Goal: Find contact information: Find contact information

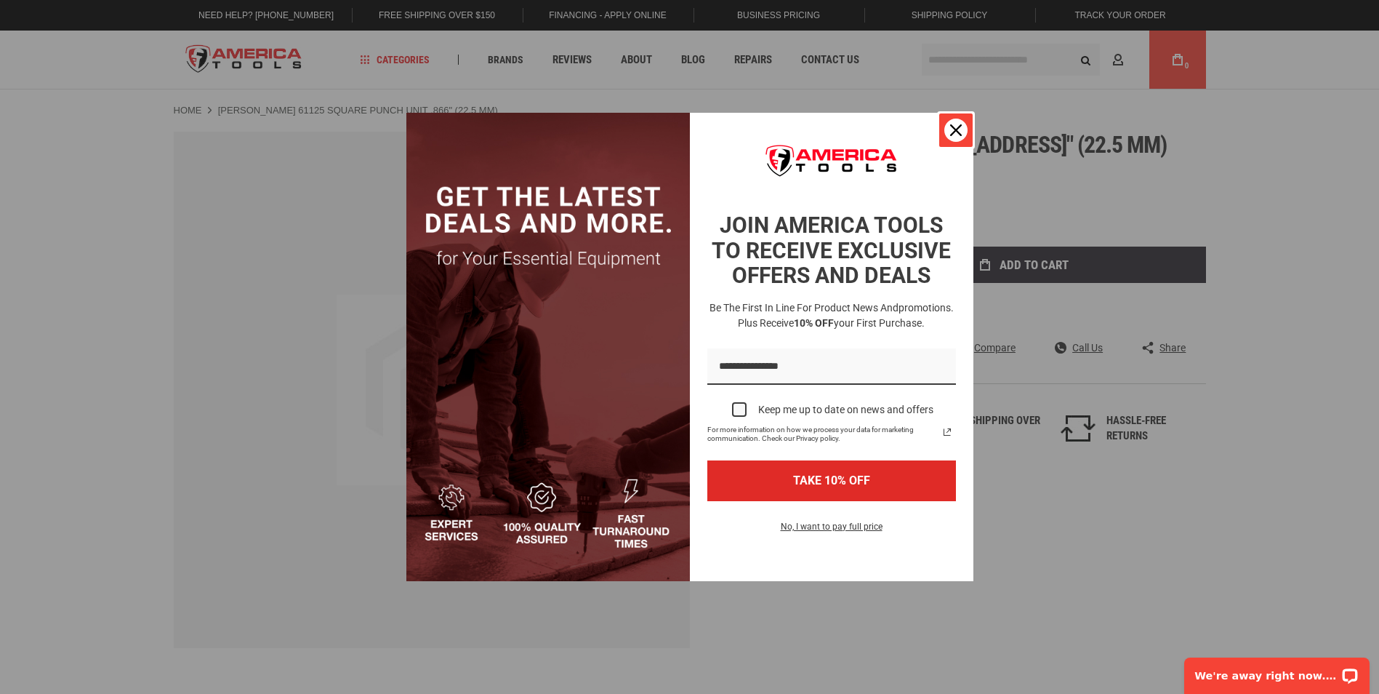
click at [953, 131] on icon "close icon" at bounding box center [956, 130] width 12 height 12
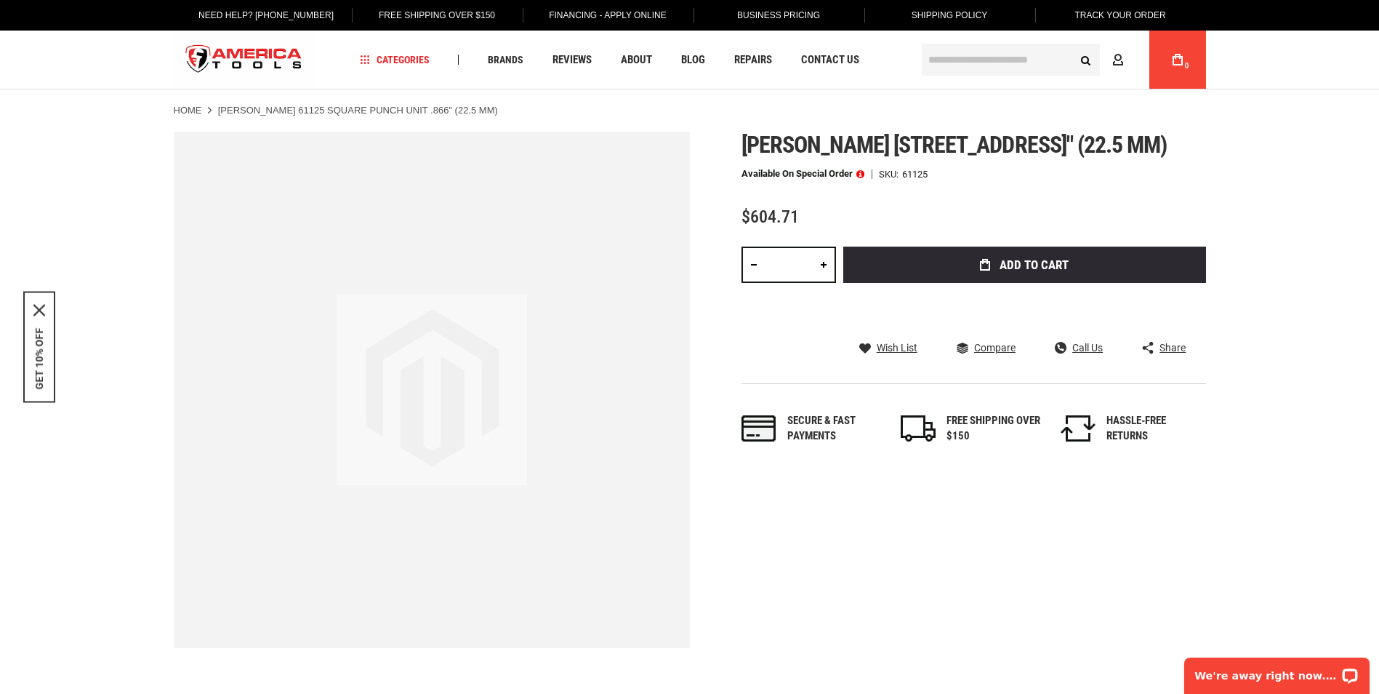
click at [862, 179] on span at bounding box center [861, 174] width 8 height 10
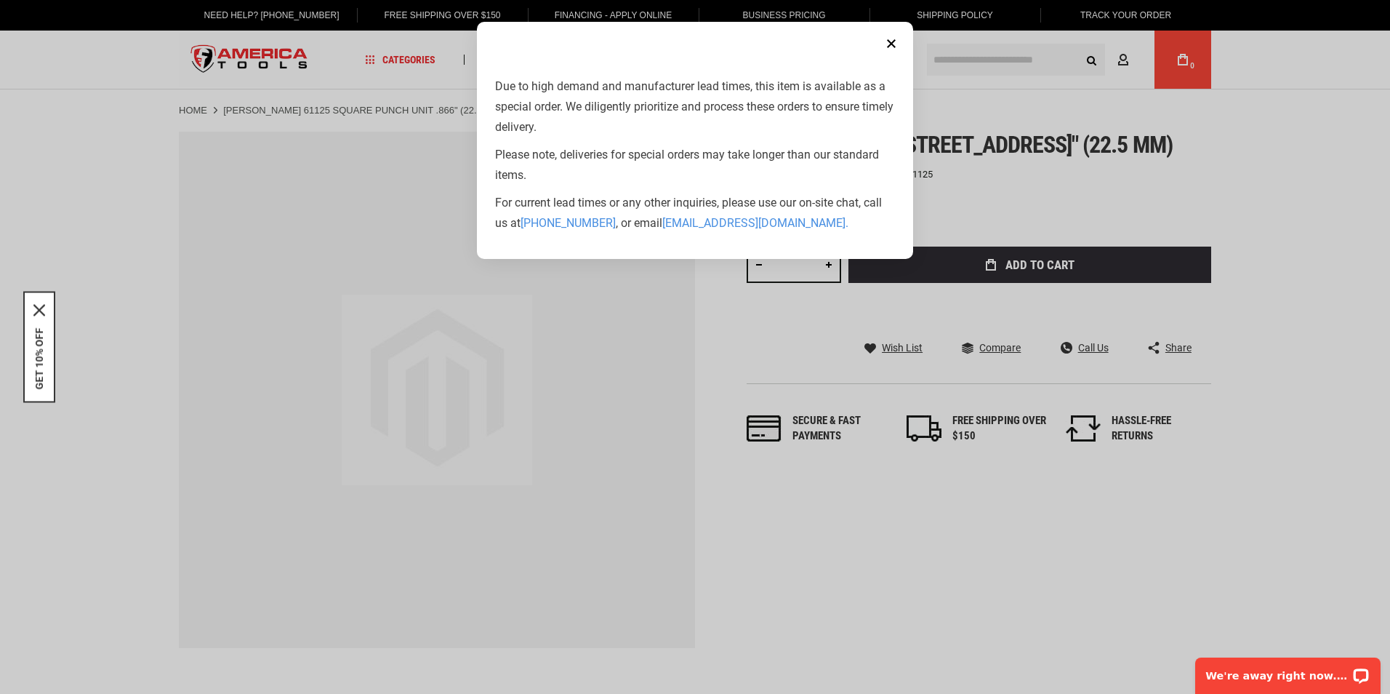
click at [891, 44] on button "Close" at bounding box center [891, 43] width 29 height 29
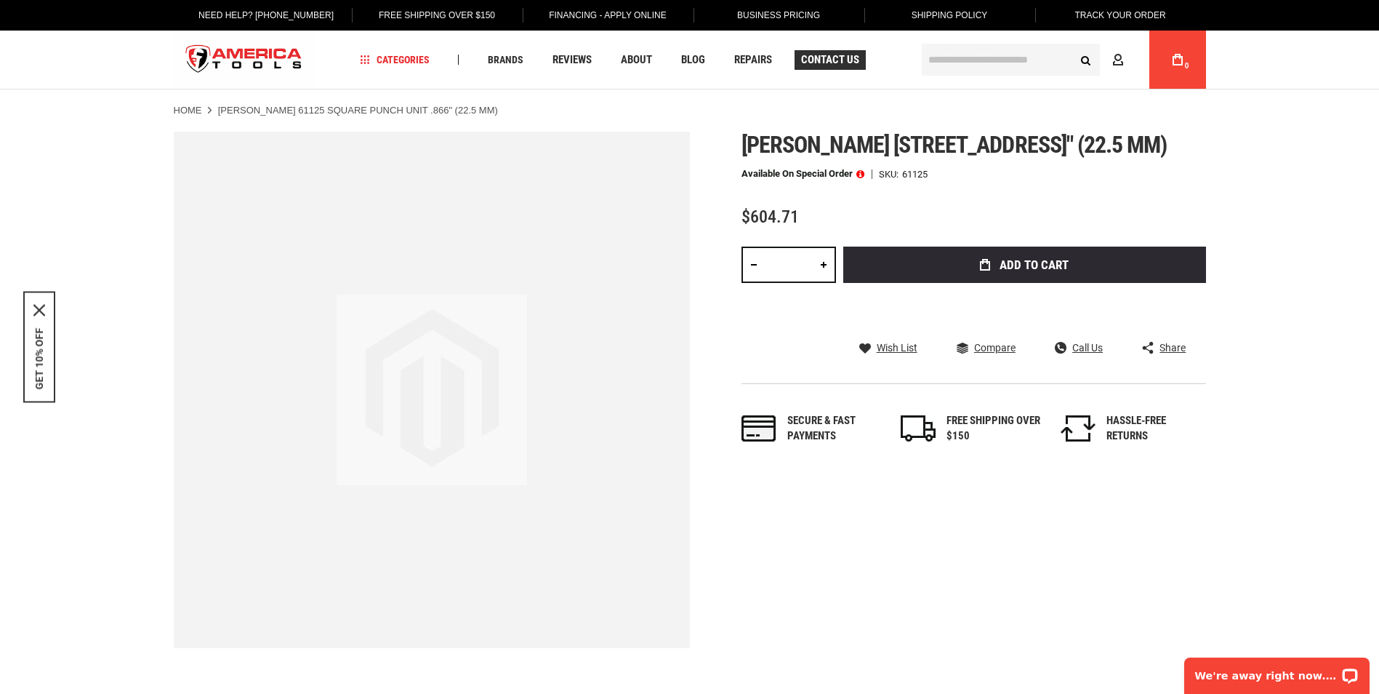
click at [822, 60] on span "Contact Us" at bounding box center [830, 60] width 58 height 11
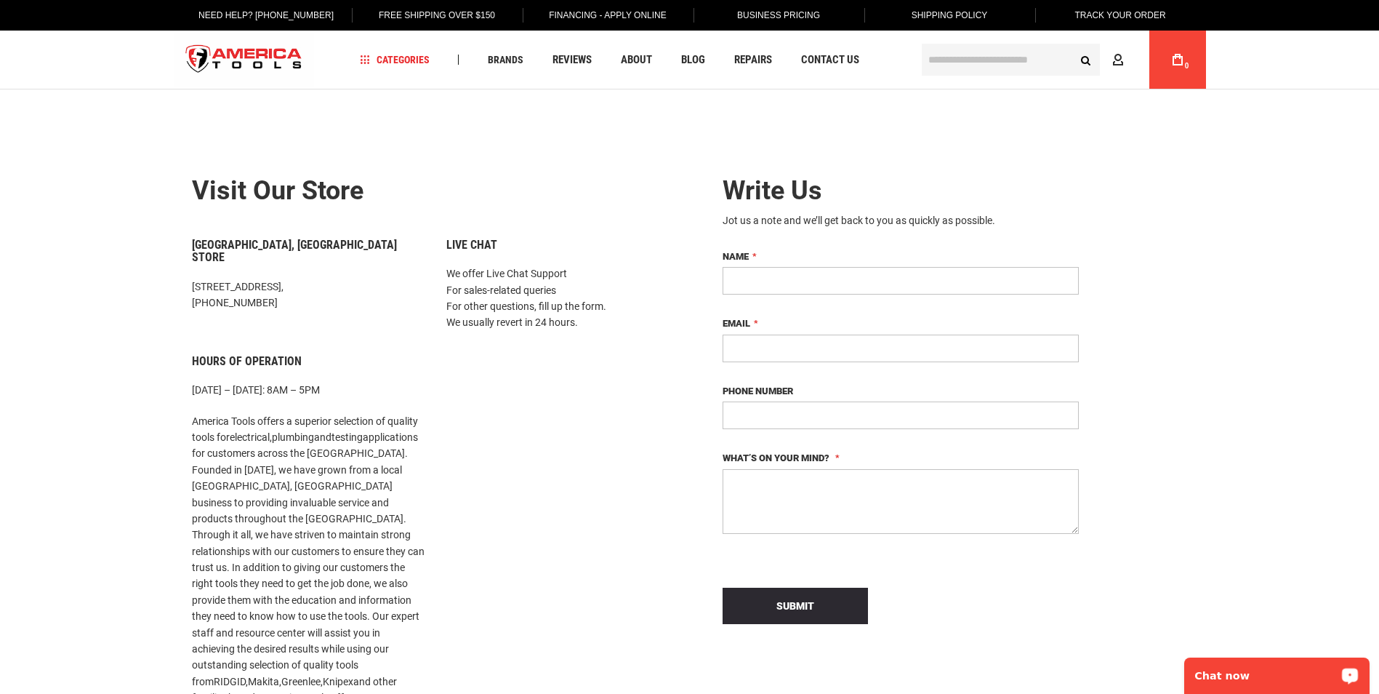
click at [1251, 673] on p "Chat now" at bounding box center [1267, 676] width 144 height 12
